Goal: Transaction & Acquisition: Book appointment/travel/reservation

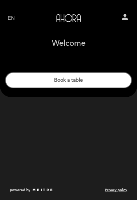
click at [81, 79] on button "Book a table" at bounding box center [68, 80] width 127 height 16
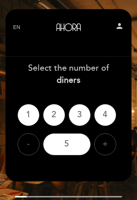
click at [55, 110] on div "2" at bounding box center [54, 115] width 22 height 22
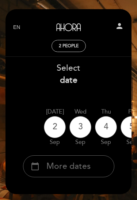
click at [108, 122] on div "4" at bounding box center [106, 127] width 22 height 22
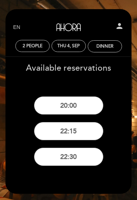
click at [83, 104] on button "20:00" at bounding box center [69, 105] width 70 height 18
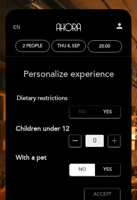
click at [81, 113] on label "No" at bounding box center [83, 112] width 26 height 12
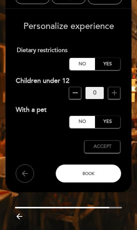
scroll to position [48, 0]
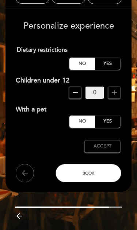
click at [117, 146] on button "Accept Accepted" at bounding box center [103, 146] width 36 height 12
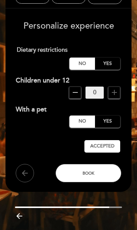
click at [110, 169] on button "Book" at bounding box center [89, 173] width 66 height 18
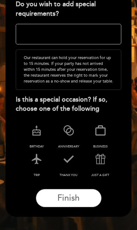
scroll to position [142, 0]
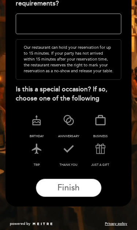
click at [93, 183] on button "Finish" at bounding box center [69, 188] width 66 height 18
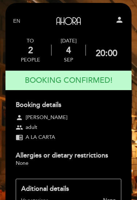
scroll to position [0, 0]
